Goal: Information Seeking & Learning: Learn about a topic

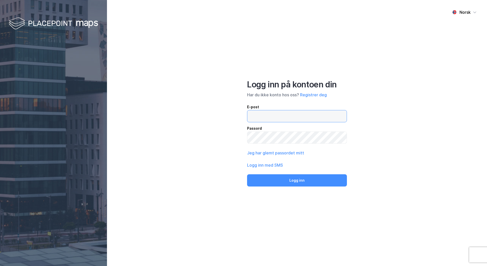
type input "[EMAIL_ADDRESS][DOMAIN_NAME]"
click at [301, 113] on input "[EMAIL_ADDRESS][DOMAIN_NAME]" at bounding box center [296, 116] width 99 height 12
click at [391, 164] on div "Norsk Logg inn på kontoen din Har du ikke konto hos oss? Registrer deg E-post […" at bounding box center [297, 133] width 380 height 266
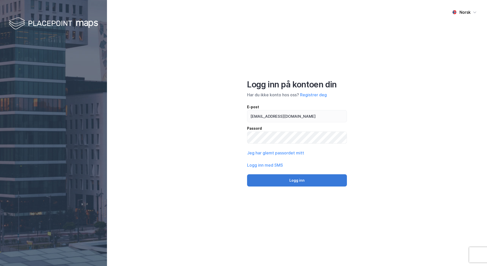
click at [312, 184] on button "Logg inn" at bounding box center [297, 180] width 100 height 12
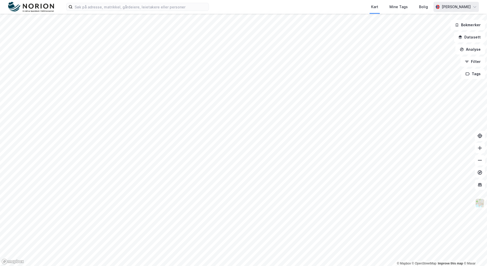
click at [457, 8] on div "[PERSON_NAME]" at bounding box center [455, 7] width 29 height 6
click at [102, 11] on div "Kart Mine Tags Bolig [PERSON_NAME] Norsk Logg ut" at bounding box center [243, 7] width 487 height 14
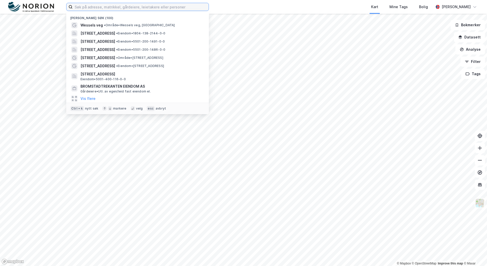
click at [102, 10] on input at bounding box center [141, 7] width 136 height 8
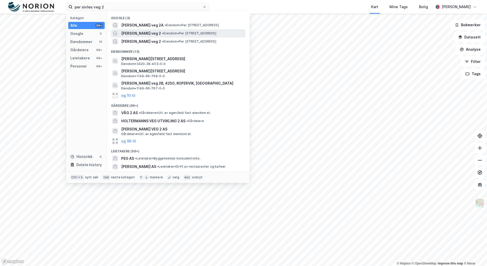
click at [160, 37] on div "[PERSON_NAME] veg 2 • Eiendom • [STREET_ADDRESS]" at bounding box center [178, 33] width 134 height 8
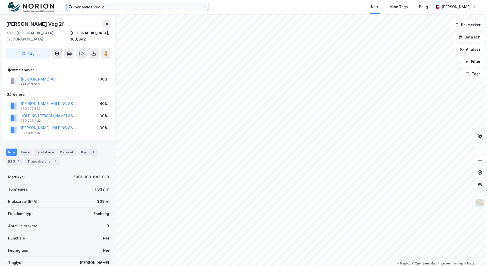
click at [99, 6] on input "per sivles veg 2" at bounding box center [138, 7] width 130 height 8
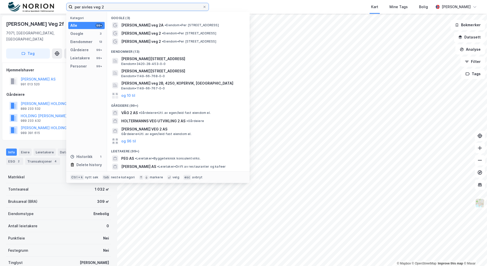
click at [99, 6] on input "per sivles veg 2" at bounding box center [138, 7] width 130 height 8
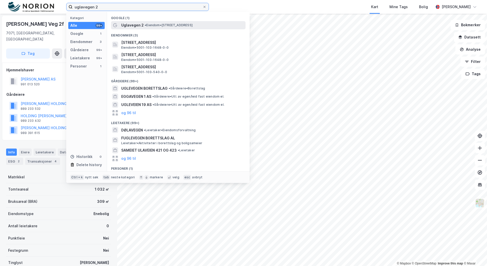
type input "uglavegen 2"
click at [156, 23] on span "• Eiendom • [STREET_ADDRESS]" at bounding box center [169, 25] width 48 height 4
